Goal: Find specific page/section: Find specific page/section

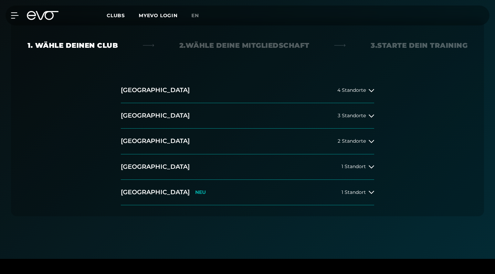
scroll to position [166, 0]
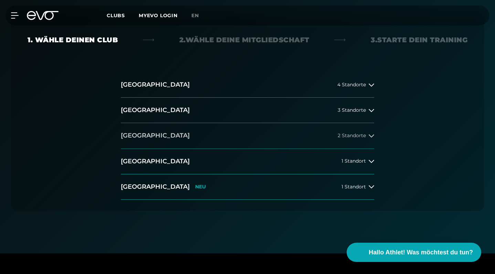
click at [239, 134] on button "Düsseldorf 2 Standorte" at bounding box center [247, 135] width 253 height 25
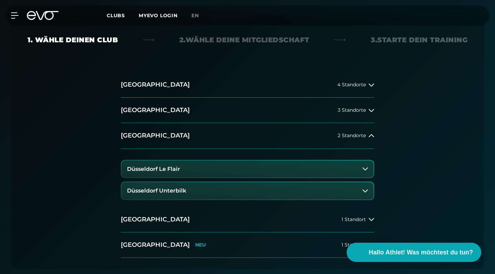
click at [208, 171] on button "Düsseldorf Le Flair" at bounding box center [247, 169] width 252 height 17
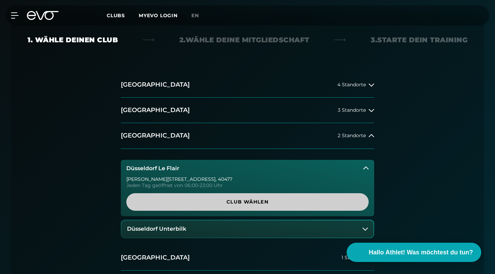
click at [212, 203] on span "Club wählen" at bounding box center [247, 201] width 226 height 7
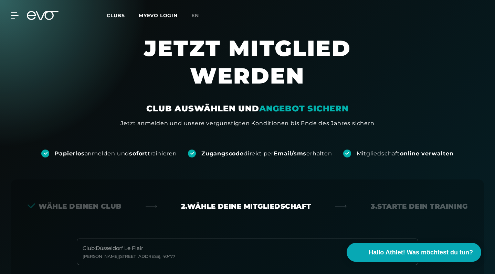
scroll to position [0, 0]
click at [113, 17] on span "Clubs" at bounding box center [116, 15] width 18 height 6
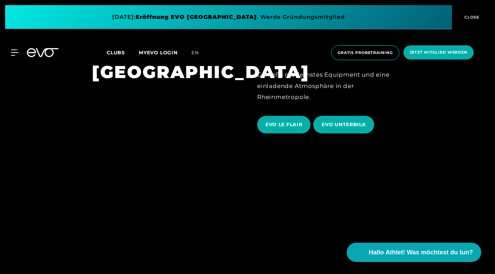
scroll to position [1193, 0]
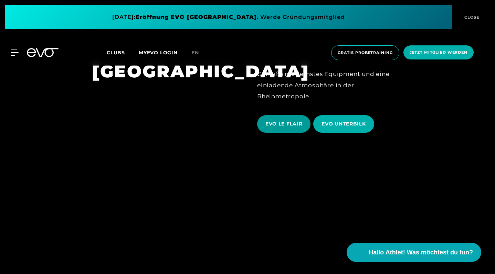
click at [279, 120] on span "EVO LE FLAIR" at bounding box center [283, 123] width 37 height 7
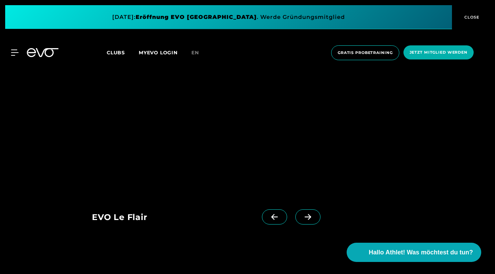
scroll to position [589, 0]
click at [301, 216] on span at bounding box center [307, 217] width 25 height 15
click at [279, 215] on icon at bounding box center [274, 217] width 12 height 6
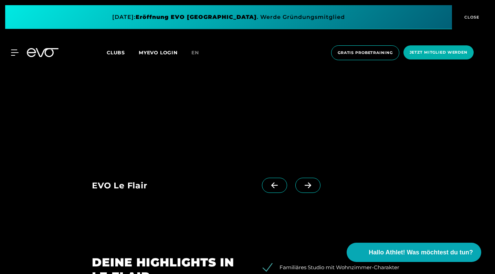
scroll to position [622, 0]
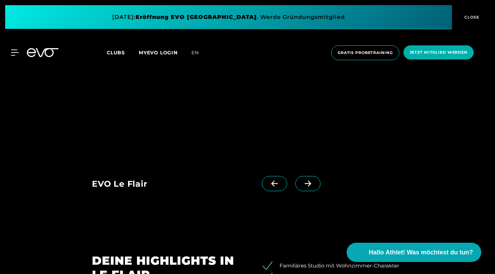
click at [308, 182] on icon at bounding box center [307, 184] width 7 height 6
click at [273, 180] on span at bounding box center [274, 183] width 25 height 15
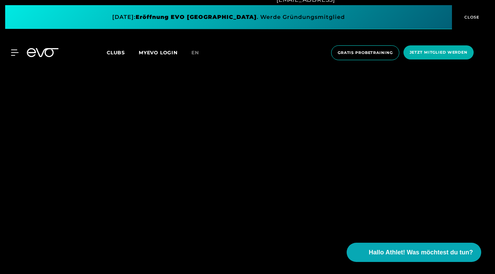
scroll to position [495, 0]
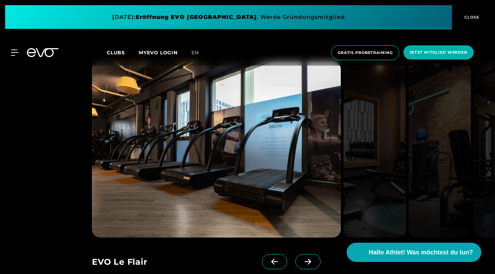
scroll to position [548, 0]
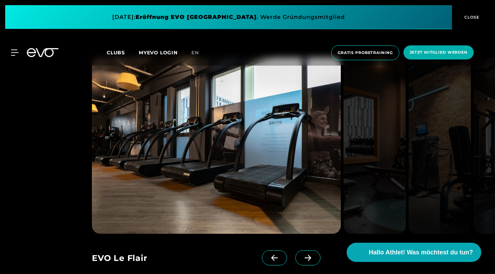
click at [310, 259] on icon at bounding box center [308, 258] width 12 height 6
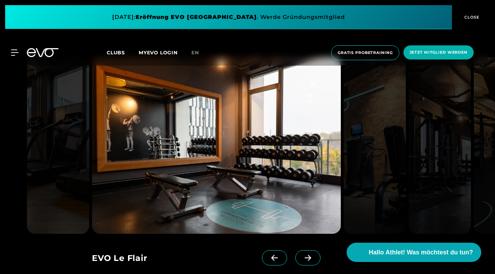
click at [310, 259] on icon at bounding box center [308, 258] width 12 height 6
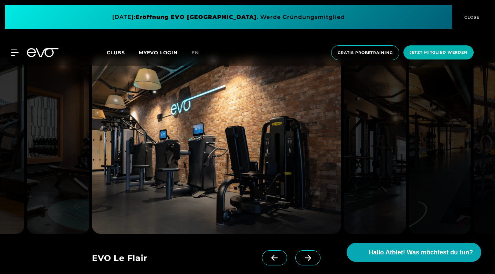
click at [310, 259] on icon at bounding box center [308, 258] width 12 height 6
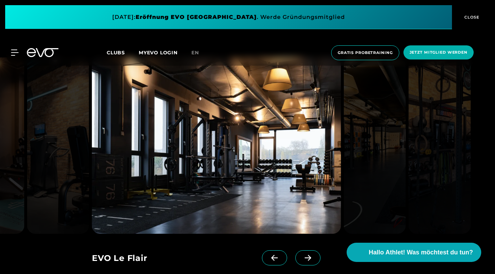
click at [310, 259] on icon at bounding box center [308, 258] width 12 height 6
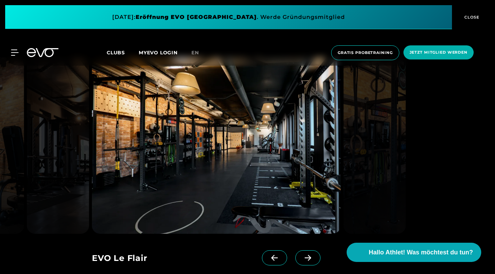
click at [310, 259] on icon at bounding box center [308, 258] width 12 height 6
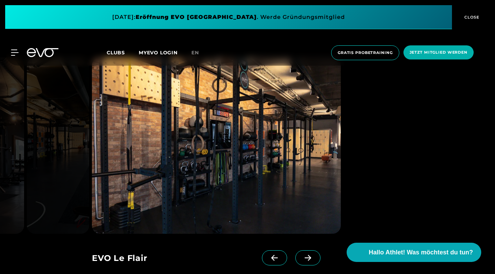
click at [310, 259] on icon at bounding box center [308, 258] width 12 height 6
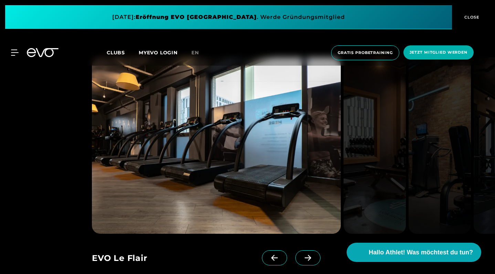
click at [310, 259] on icon at bounding box center [308, 258] width 12 height 6
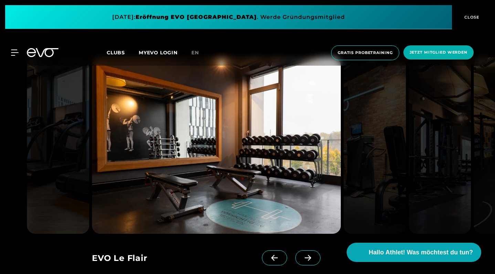
click at [310, 259] on icon at bounding box center [308, 258] width 12 height 6
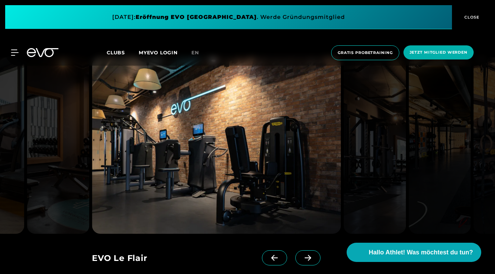
click at [310, 259] on icon at bounding box center [308, 258] width 12 height 6
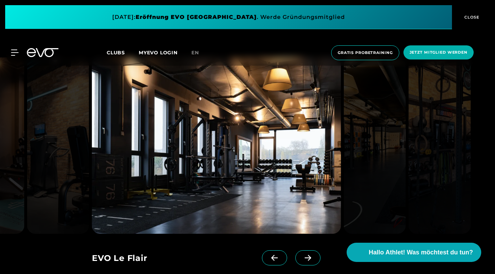
click at [310, 259] on icon at bounding box center [308, 258] width 12 height 6
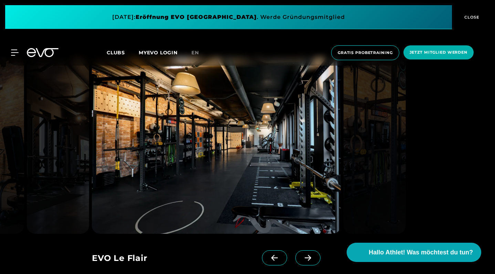
click at [310, 259] on icon at bounding box center [308, 258] width 12 height 6
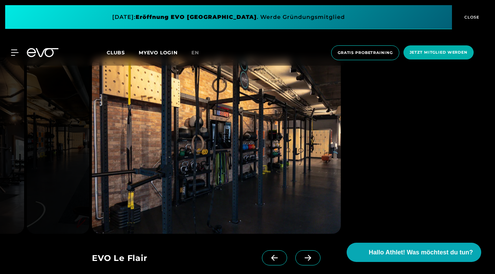
click at [310, 259] on icon at bounding box center [307, 258] width 7 height 6
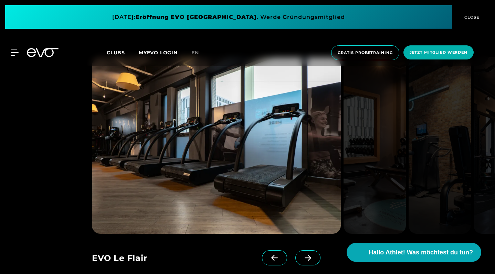
click at [310, 259] on icon at bounding box center [307, 258] width 7 height 6
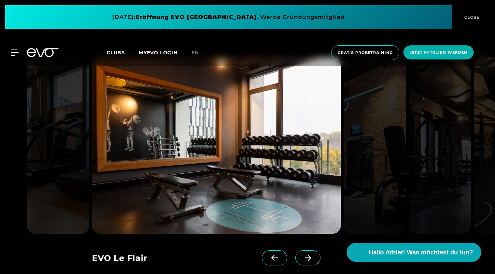
click at [310, 259] on icon at bounding box center [307, 258] width 7 height 6
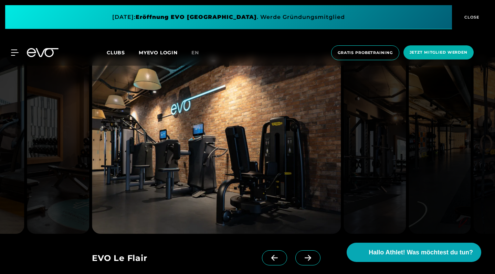
click at [310, 259] on icon at bounding box center [307, 258] width 7 height 6
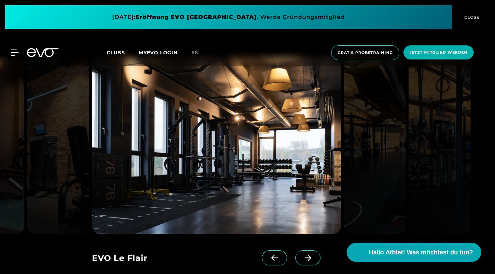
click at [310, 259] on icon at bounding box center [307, 258] width 7 height 6
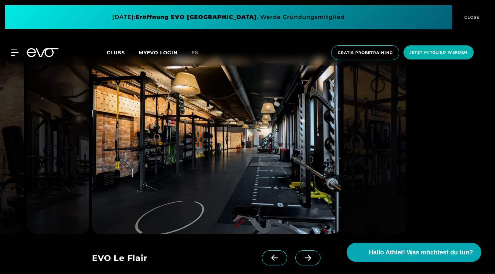
click at [310, 259] on icon at bounding box center [307, 258] width 7 height 6
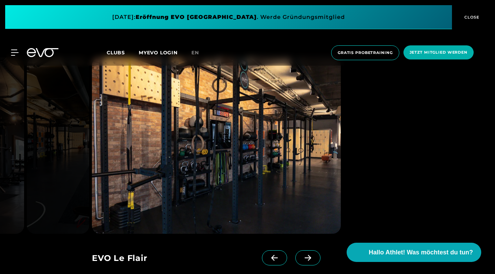
click at [310, 259] on icon at bounding box center [307, 258] width 7 height 6
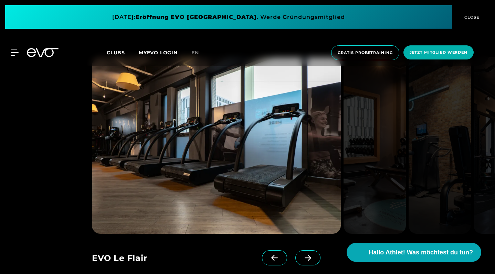
click at [310, 259] on icon at bounding box center [307, 258] width 7 height 6
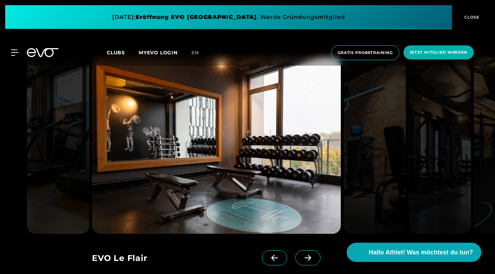
click at [310, 259] on icon at bounding box center [307, 258] width 7 height 6
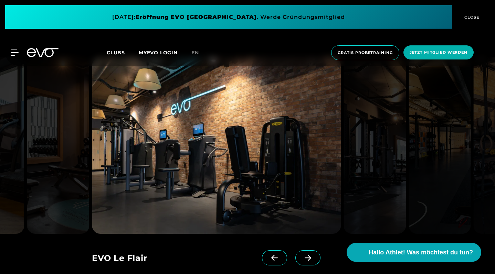
click at [310, 259] on icon at bounding box center [307, 258] width 7 height 6
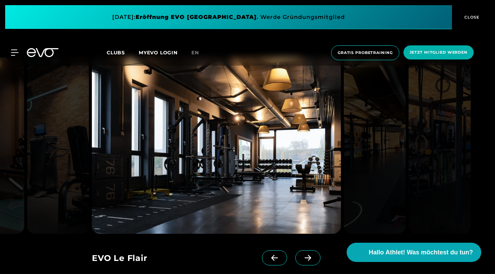
click at [310, 259] on icon at bounding box center [307, 258] width 7 height 6
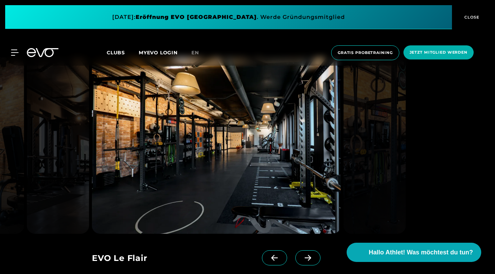
click at [310, 259] on icon at bounding box center [307, 258] width 7 height 6
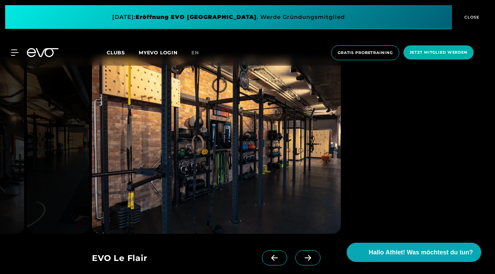
click at [310, 259] on icon at bounding box center [307, 258] width 7 height 6
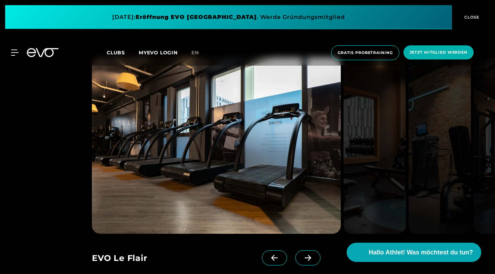
click at [310, 259] on icon at bounding box center [307, 258] width 7 height 6
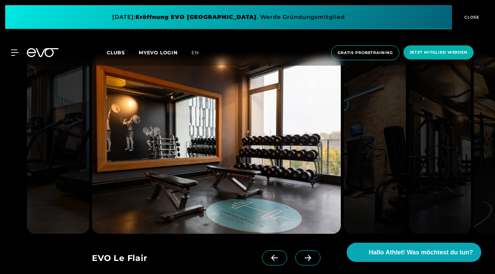
click at [310, 259] on icon at bounding box center [307, 258] width 7 height 6
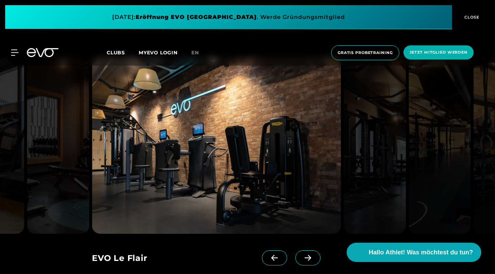
click at [310, 259] on icon at bounding box center [308, 258] width 12 height 6
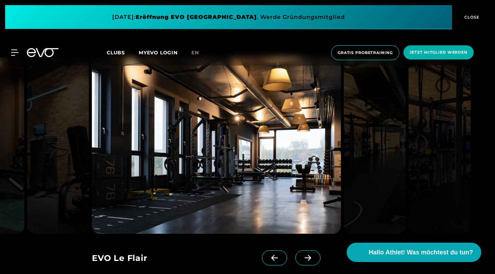
click at [310, 259] on icon at bounding box center [308, 258] width 12 height 6
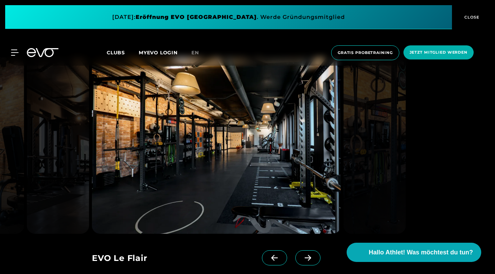
click at [310, 258] on icon at bounding box center [307, 258] width 7 height 6
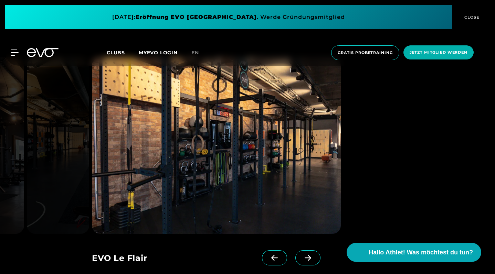
click at [283, 256] on span at bounding box center [274, 257] width 25 height 15
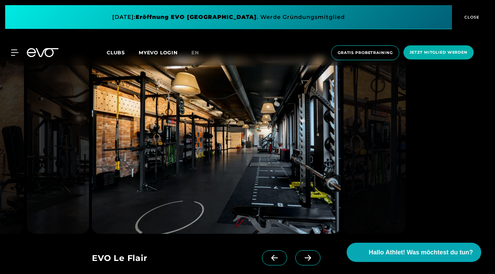
click at [283, 256] on span at bounding box center [274, 257] width 25 height 15
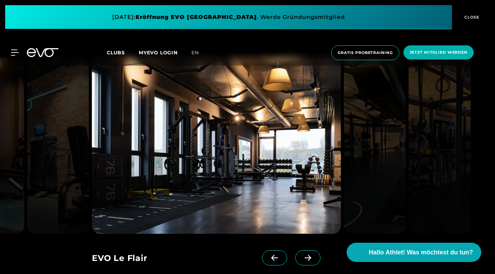
click at [295, 259] on span at bounding box center [307, 257] width 25 height 15
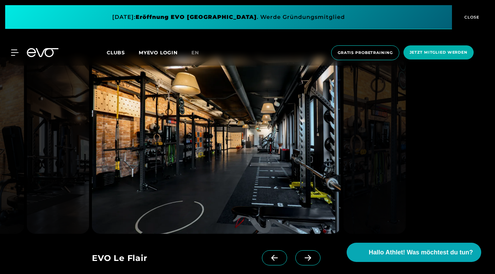
click at [295, 259] on span at bounding box center [307, 257] width 25 height 15
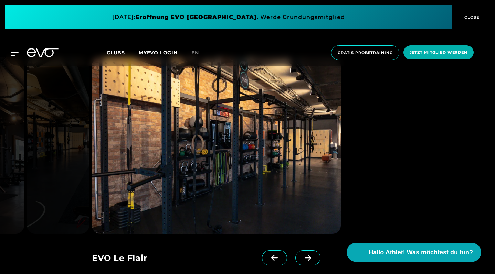
click at [295, 259] on span at bounding box center [307, 257] width 25 height 15
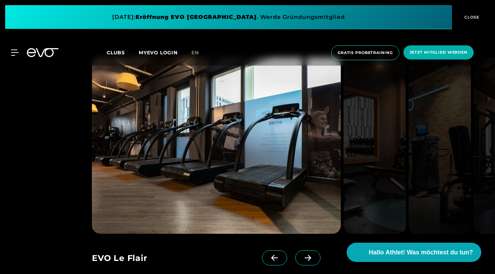
click at [301, 259] on span at bounding box center [307, 257] width 25 height 15
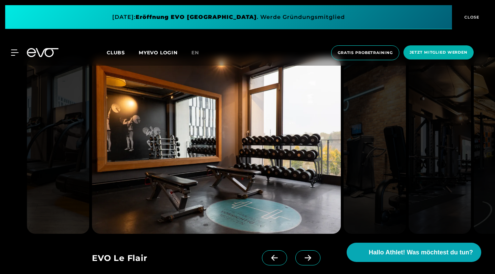
click at [301, 259] on span at bounding box center [307, 257] width 25 height 15
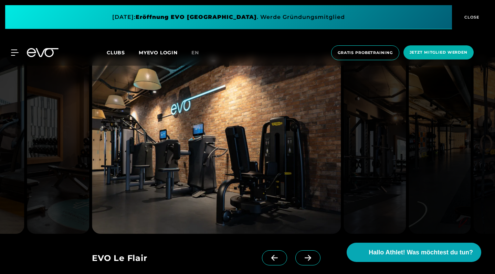
click at [301, 259] on span at bounding box center [307, 257] width 25 height 15
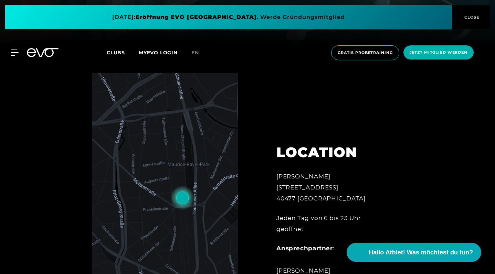
scroll to position [225, 0]
